Goal: Transaction & Acquisition: Purchase product/service

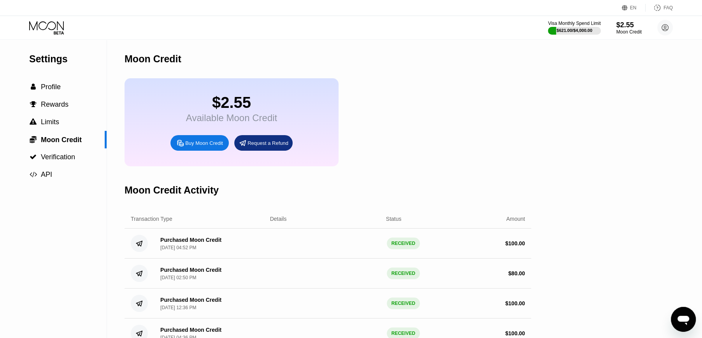
click at [189, 146] on div "Buy Moon Credit" at bounding box center [204, 143] width 38 height 7
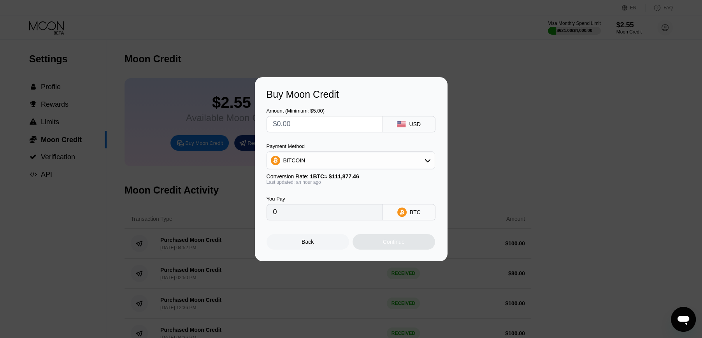
click at [319, 127] on input "text" at bounding box center [324, 124] width 103 height 16
type input "$1"
type input "0.00000896"
type input "$10"
type input "0.00008958"
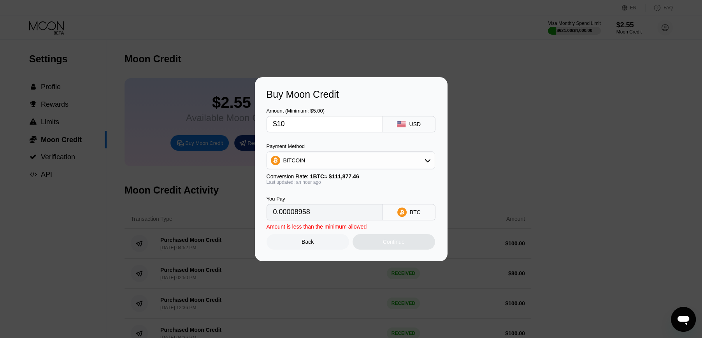
type input "$100"
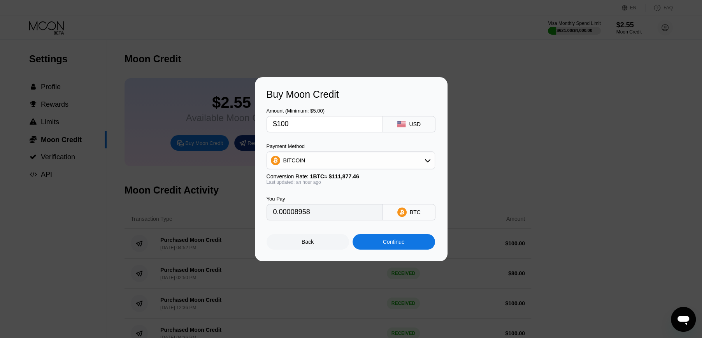
type input "0.00089571"
type input "$100"
click at [316, 160] on div "BITCOIN" at bounding box center [351, 161] width 168 height 16
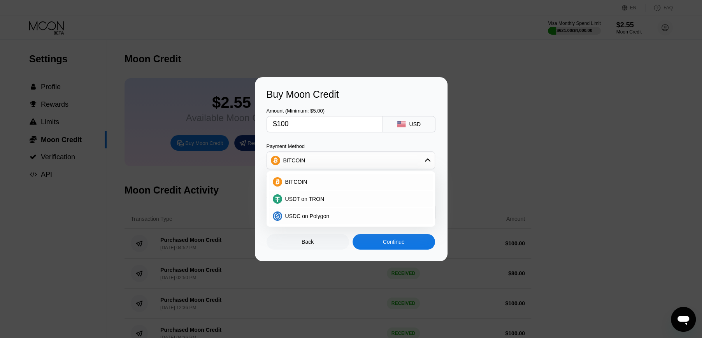
click at [301, 194] on div "USDT on TRON" at bounding box center [351, 199] width 164 height 16
type input "101.01"
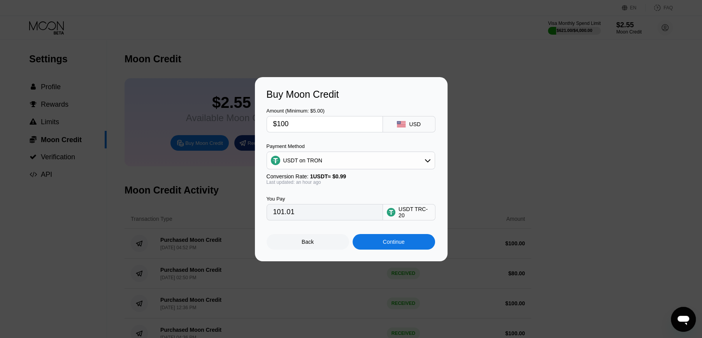
click at [385, 234] on div "Back Continue" at bounding box center [351, 234] width 169 height 29
click at [387, 241] on div "Continue" at bounding box center [394, 242] width 22 height 6
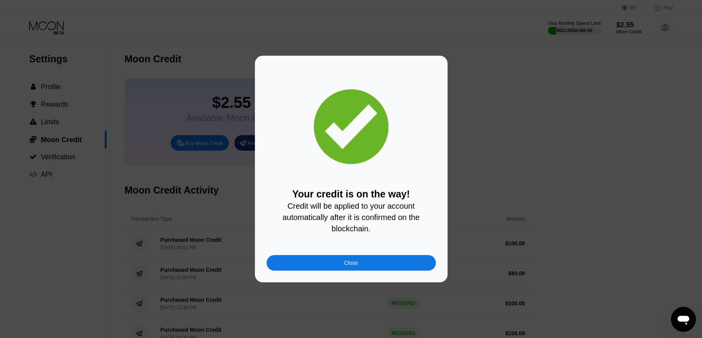
click at [392, 231] on div "Your credit is on the way! Credit will be applied to your account automatically…" at bounding box center [351, 210] width 169 height 45
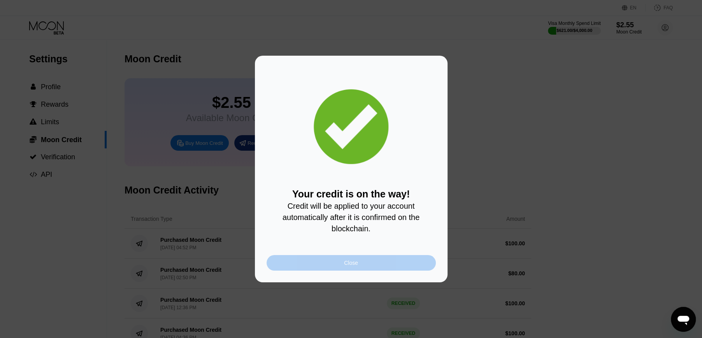
click at [365, 269] on div "Close" at bounding box center [351, 263] width 169 height 16
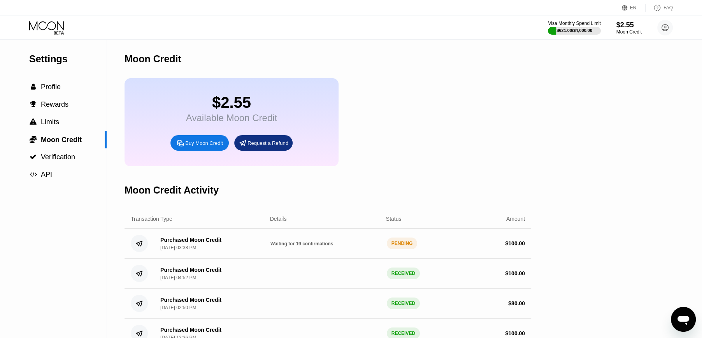
click at [45, 25] on icon at bounding box center [47, 28] width 36 height 14
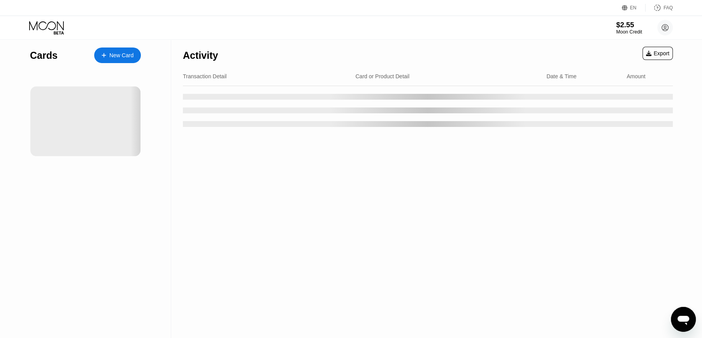
click at [619, 28] on div "$2.55" at bounding box center [629, 25] width 26 height 8
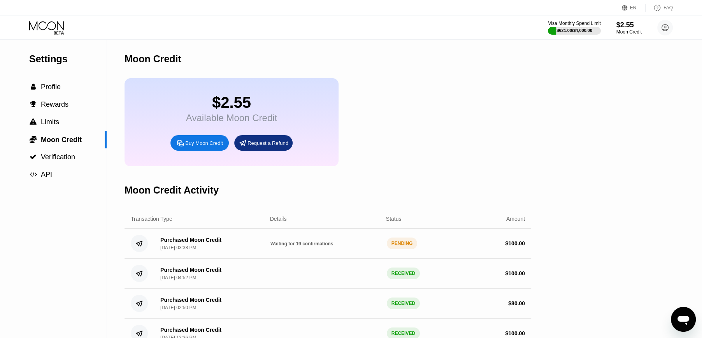
click at [42, 28] on icon at bounding box center [47, 28] width 36 height 14
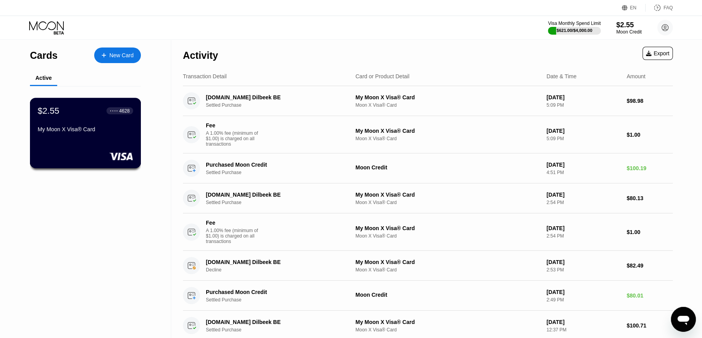
click at [85, 154] on div at bounding box center [85, 156] width 95 height 8
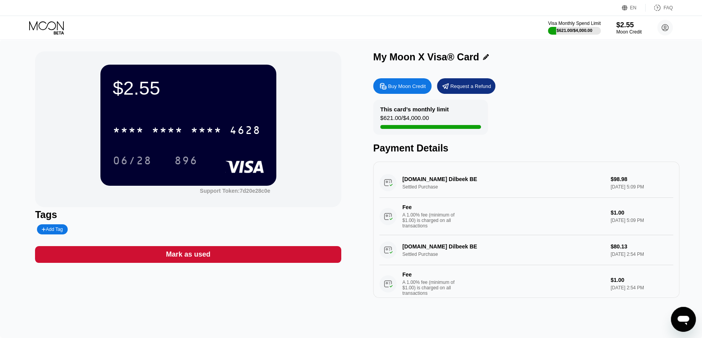
click at [609, 23] on div "Visa Monthly Spend Limit $621.00 / $4,000.00 $2.55 Moon Credit berkturkcan24@gm…" at bounding box center [610, 28] width 125 height 16
click at [614, 25] on div "Visa Monthly Spend Limit $621.00 / $4,000.00 $2.55 Moon Credit berkturkcan24@gm…" at bounding box center [610, 28] width 125 height 16
click at [620, 27] on div "$2.55" at bounding box center [629, 25] width 26 height 8
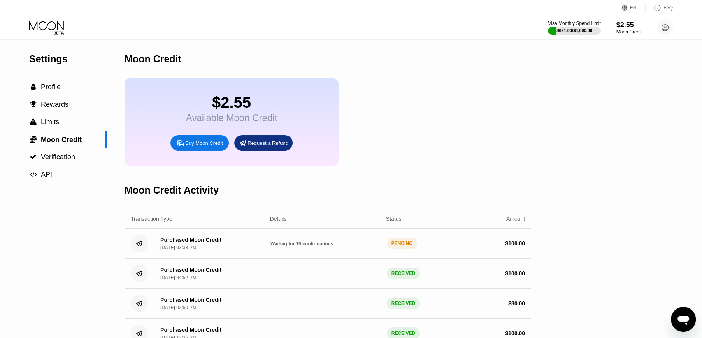
click at [47, 31] on icon at bounding box center [47, 28] width 36 height 14
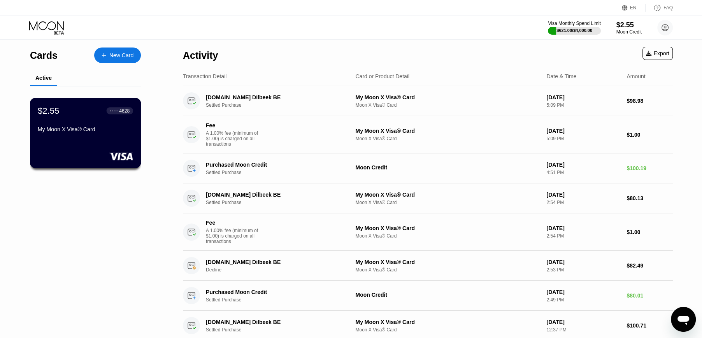
click at [64, 129] on div "My Moon X Visa® Card" at bounding box center [85, 129] width 95 height 6
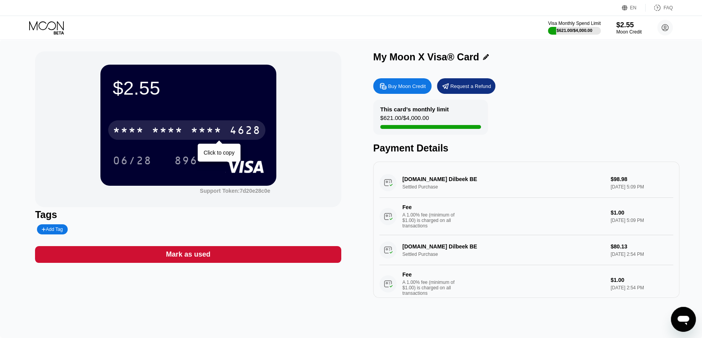
click at [249, 135] on div "4628" at bounding box center [245, 131] width 31 height 12
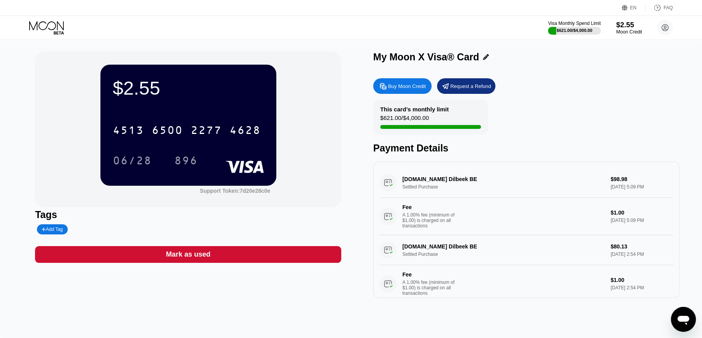
click at [625, 32] on div "Moon Credit" at bounding box center [629, 31] width 26 height 5
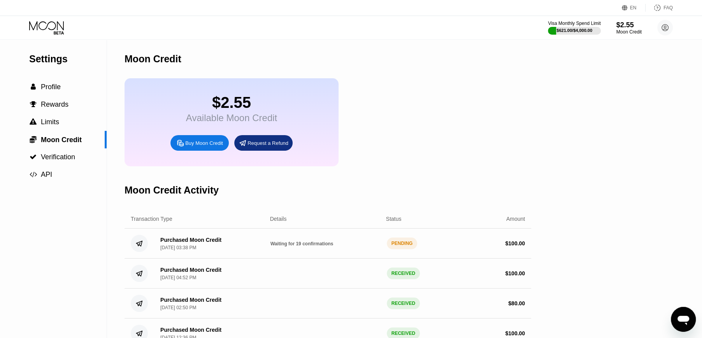
click at [42, 27] on icon at bounding box center [47, 28] width 36 height 14
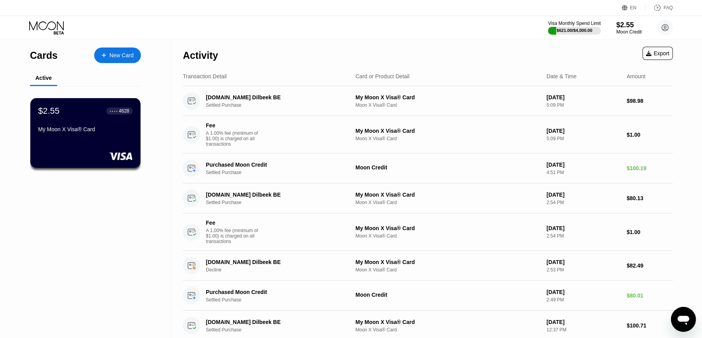
click at [616, 32] on div "Visa Monthly Spend Limit $621.00 / $4,000.00 $2.55 Moon Credit [EMAIL_ADDRESS][…" at bounding box center [610, 28] width 125 height 16
click at [627, 27] on div "$2.55" at bounding box center [629, 25] width 25 height 8
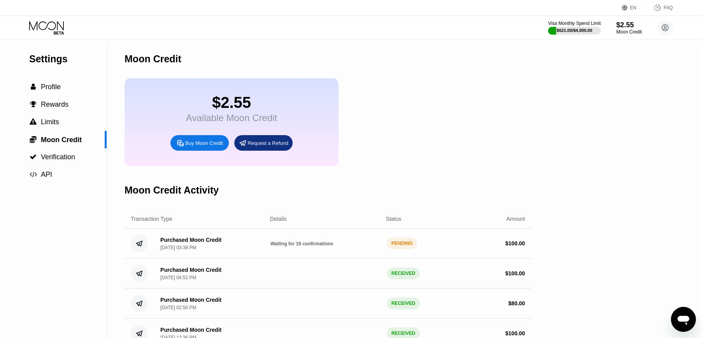
click at [58, 23] on icon at bounding box center [47, 28] width 36 height 14
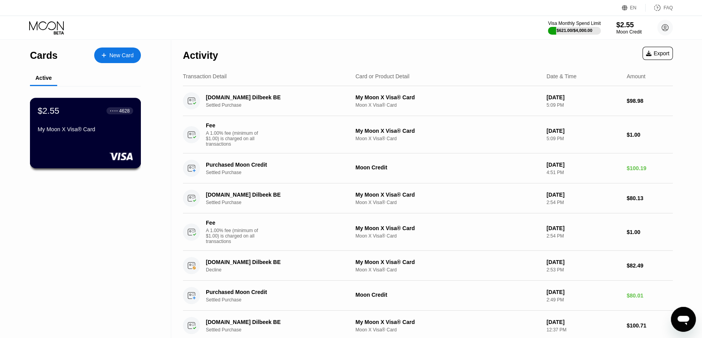
click at [99, 132] on div "My Moon X Visa® Card" at bounding box center [85, 129] width 95 height 6
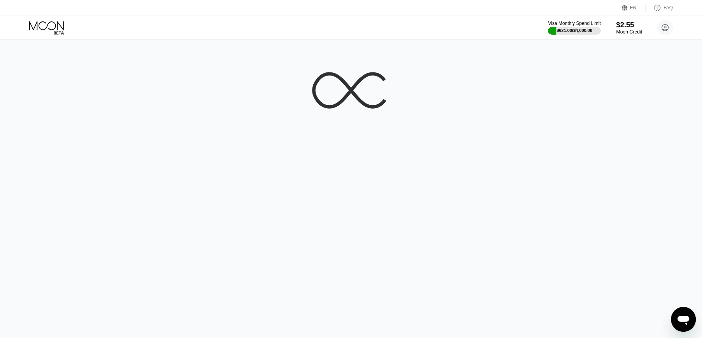
click at [623, 25] on div "$2.55" at bounding box center [629, 25] width 26 height 8
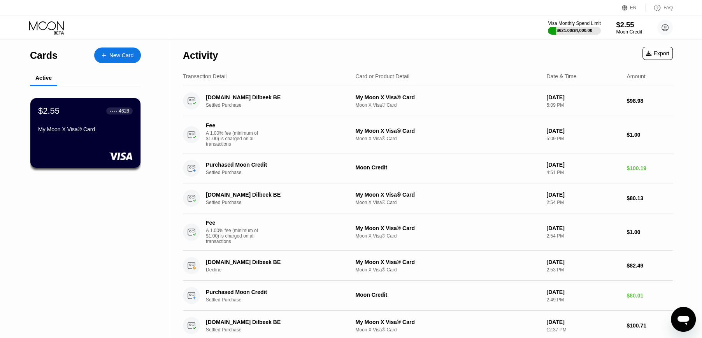
click at [627, 30] on div "Moon Credit" at bounding box center [629, 31] width 26 height 5
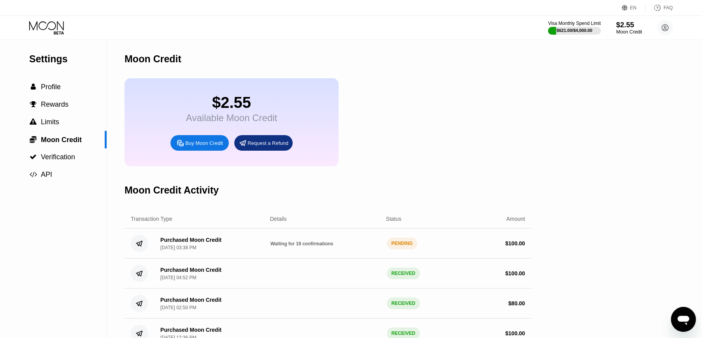
click at [619, 22] on div "$2.55" at bounding box center [629, 25] width 26 height 8
click at [191, 243] on div "Purchased Moon Credit" at bounding box center [190, 240] width 61 height 6
drag, startPoint x: 277, startPoint y: 252, endPoint x: 294, endPoint y: 254, distance: 16.9
click at [278, 246] on span "Waiting for 19 confirmations" at bounding box center [302, 243] width 63 height 5
drag, startPoint x: 506, startPoint y: 253, endPoint x: 515, endPoint y: 253, distance: 8.6
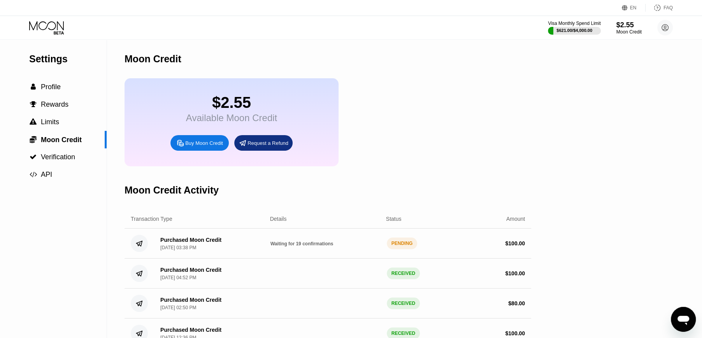
click at [512, 246] on div "$ 100.00" at bounding box center [515, 243] width 20 height 6
click at [515, 246] on div "$ 100.00" at bounding box center [515, 243] width 20 height 6
click at [386, 251] on div "Purchased Moon Credit [DATE] 03:38 PM Waiting for 19 confirmations PENDING $ 10…" at bounding box center [328, 244] width 407 height 30
click at [388, 251] on div "Purchased Moon Credit Sep 22, 2025, 03:38 PM Waiting for 19 confirmations PENDI…" at bounding box center [328, 244] width 407 height 30
click at [322, 246] on span "Waiting for 19 confirmations" at bounding box center [302, 243] width 63 height 5
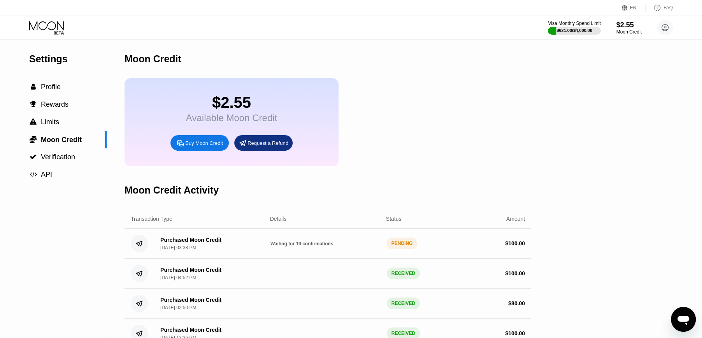
click at [322, 246] on span "Waiting for 19 confirmations" at bounding box center [302, 243] width 63 height 5
click at [212, 250] on div "Purchased Moon Credit Sep 22, 2025, 03:38 PM" at bounding box center [190, 244] width 61 height 14
click at [190, 243] on div "Purchased Moon Credit" at bounding box center [190, 240] width 61 height 6
click at [188, 243] on div "Purchased Moon Credit" at bounding box center [190, 240] width 61 height 6
drag, startPoint x: 440, startPoint y: 54, endPoint x: 201, endPoint y: 146, distance: 256.5
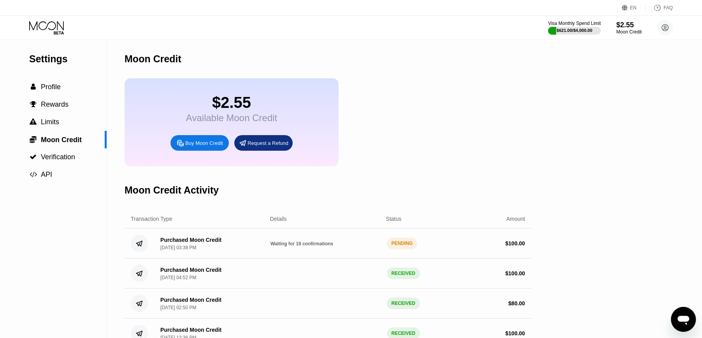
click at [201, 146] on div "Buy Moon Credit" at bounding box center [204, 143] width 38 height 7
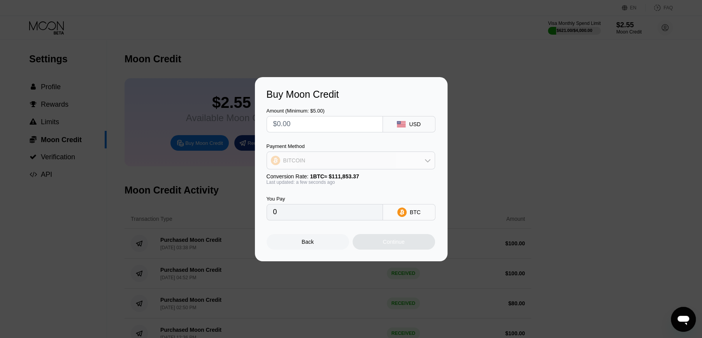
drag, startPoint x: 304, startPoint y: 162, endPoint x: 302, endPoint y: 170, distance: 8.0
click at [304, 163] on div "BITCOIN" at bounding box center [351, 161] width 168 height 16
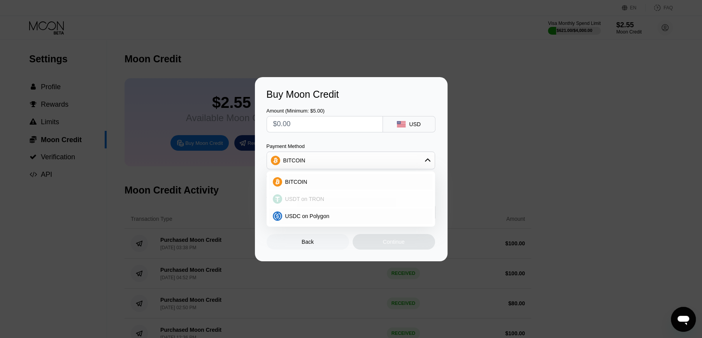
click at [297, 196] on span "USDT on TRON" at bounding box center [304, 199] width 39 height 6
type input "0.00"
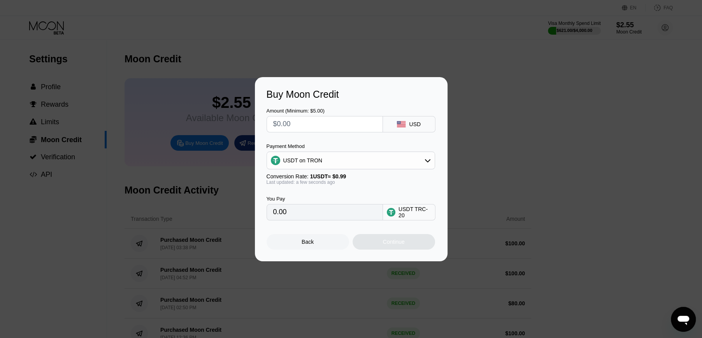
click at [298, 119] on input "text" at bounding box center [324, 124] width 103 height 16
type input "$1"
type input "1.01"
type input "$10"
type input "10.10"
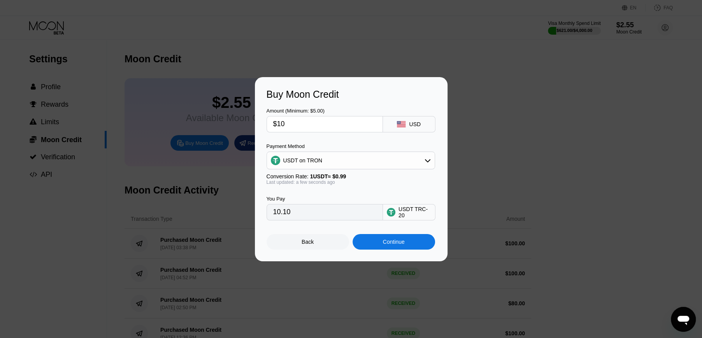
type input "$100"
type input "101.01"
type input "$100"
click at [401, 245] on div "Continue" at bounding box center [394, 242] width 22 height 6
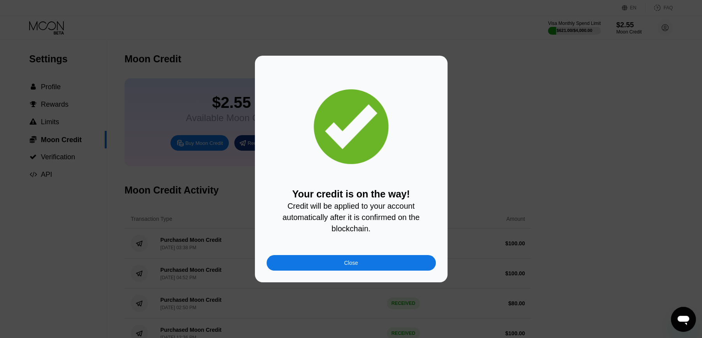
click at [382, 264] on div "Close" at bounding box center [351, 263] width 169 height 16
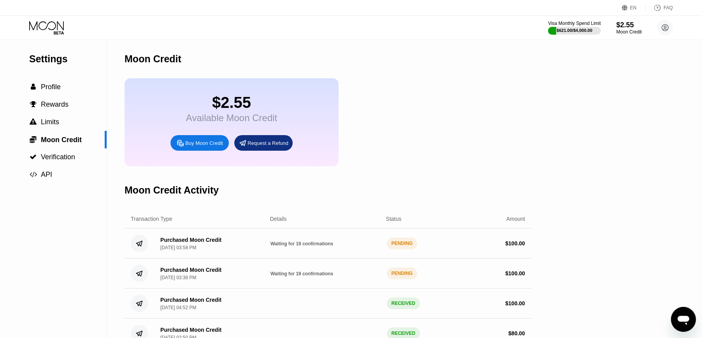
click at [449, 104] on div "$2.55 Available Moon Credit Buy Moon Credit Request a Refund" at bounding box center [328, 122] width 407 height 88
drag, startPoint x: 42, startPoint y: 36, endPoint x: 45, endPoint y: 31, distance: 5.7
click at [42, 36] on div "Visa Monthly Spend Limit $621.00 / $4,000.00 $102.56 Moon Credit [EMAIL_ADDRESS…" at bounding box center [351, 27] width 702 height 23
click at [47, 28] on icon at bounding box center [47, 28] width 36 height 14
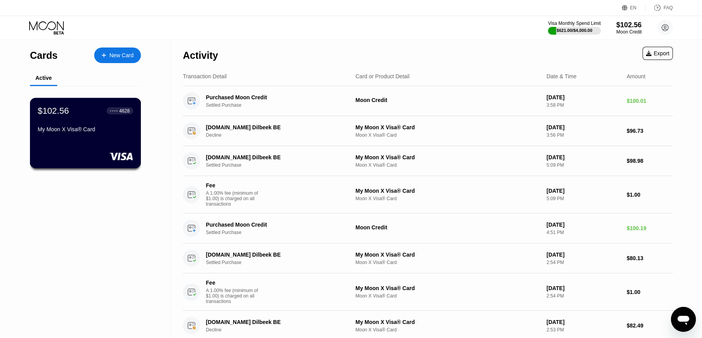
click at [96, 145] on div "$102.56 ● ● ● ● 4628 My Moon X Visa® Card" at bounding box center [85, 133] width 111 height 70
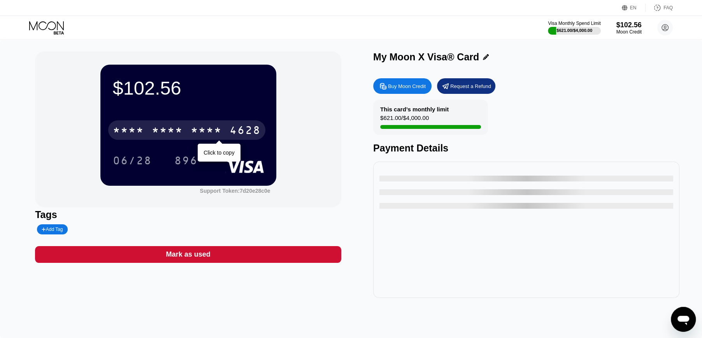
click at [192, 137] on div "* * * *" at bounding box center [206, 131] width 31 height 12
